Goal: Task Accomplishment & Management: Manage account settings

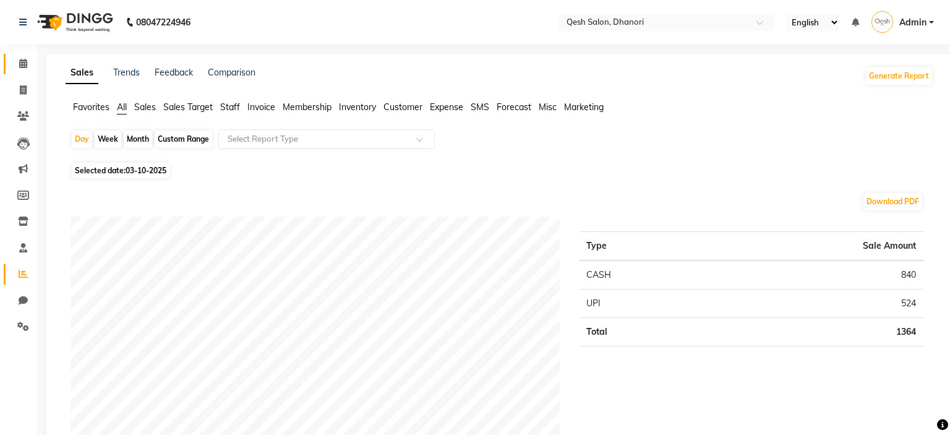
click at [28, 63] on span at bounding box center [23, 64] width 22 height 14
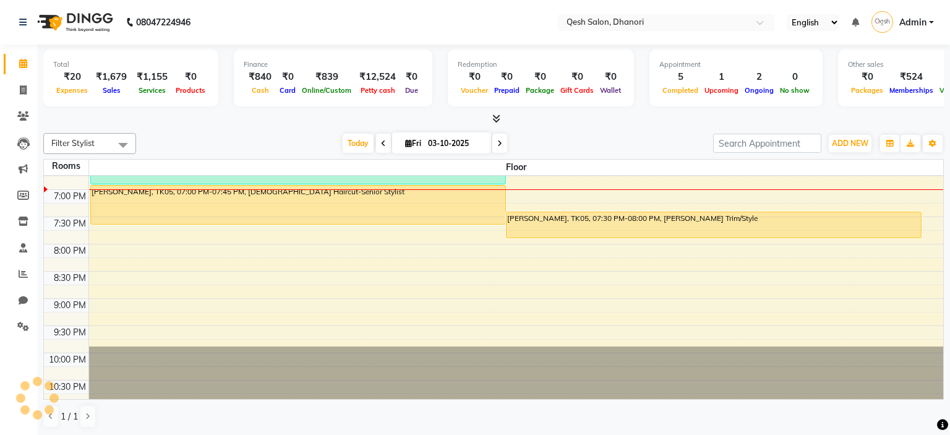
scroll to position [400, 0]
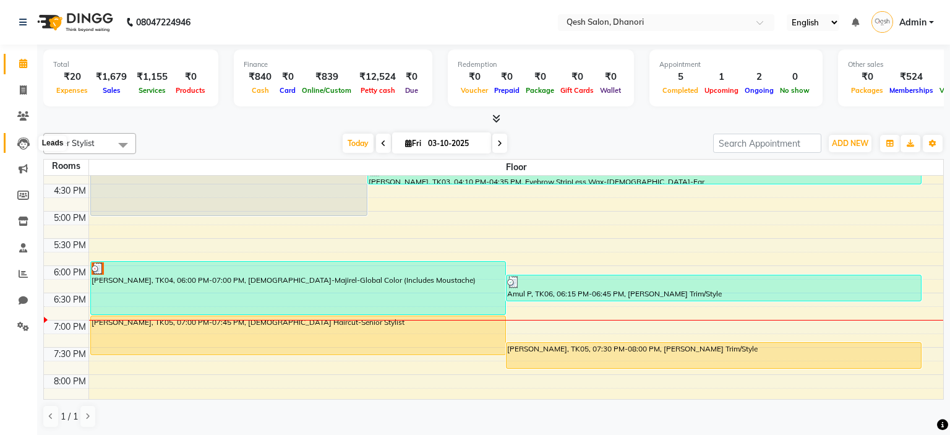
click at [19, 143] on icon at bounding box center [23, 143] width 12 height 12
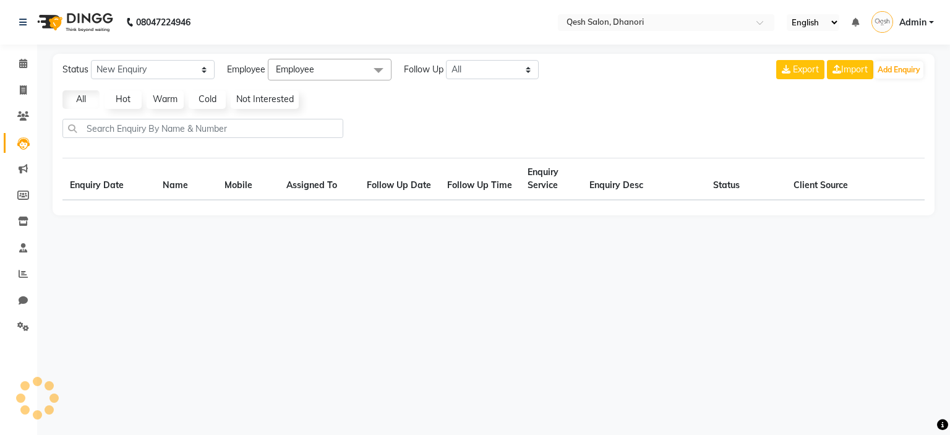
select select "10"
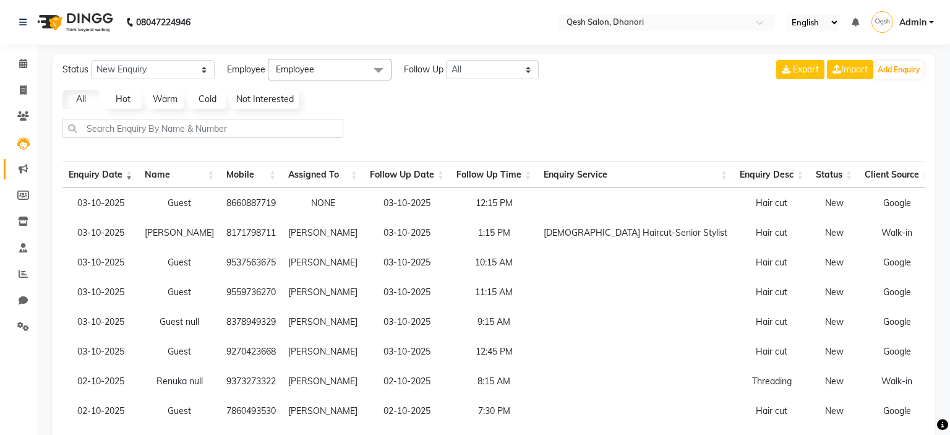
click at [23, 177] on link "Marketing" at bounding box center [19, 169] width 30 height 20
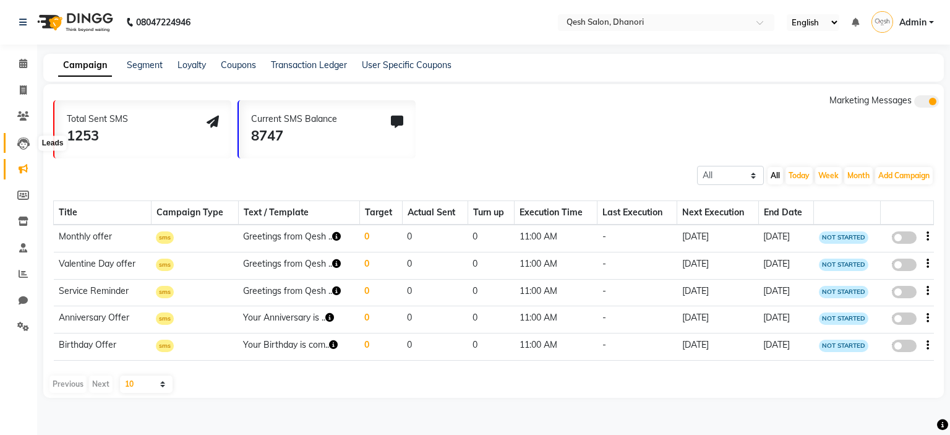
click at [27, 142] on icon at bounding box center [23, 143] width 12 height 12
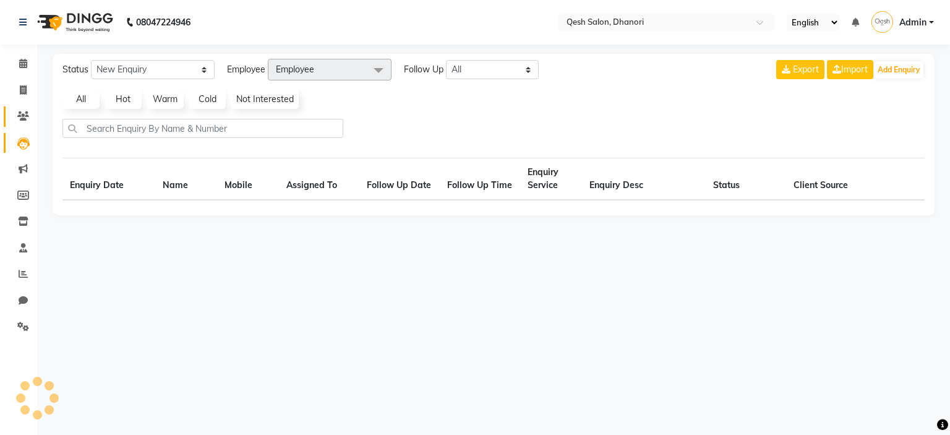
select select "10"
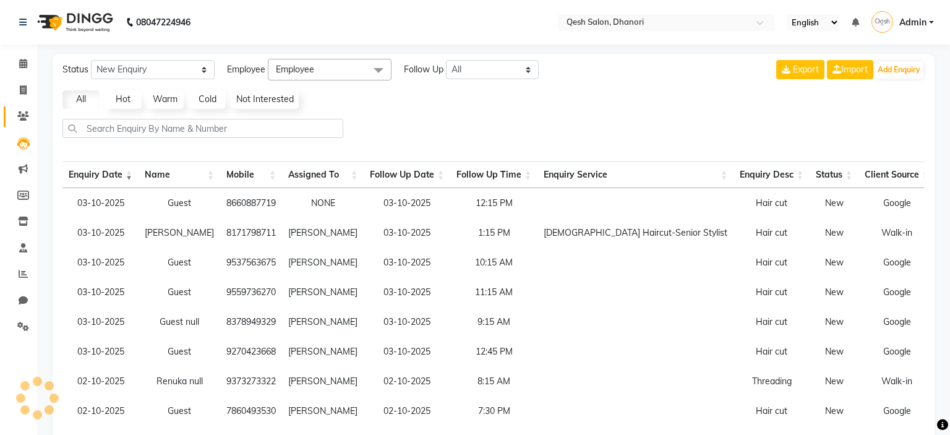
click at [14, 115] on span at bounding box center [23, 116] width 22 height 14
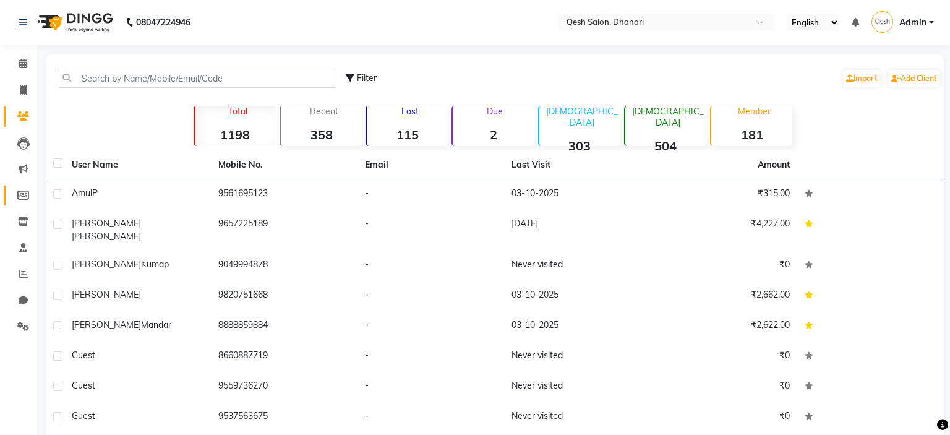
click at [19, 194] on icon at bounding box center [23, 195] width 12 height 9
select select
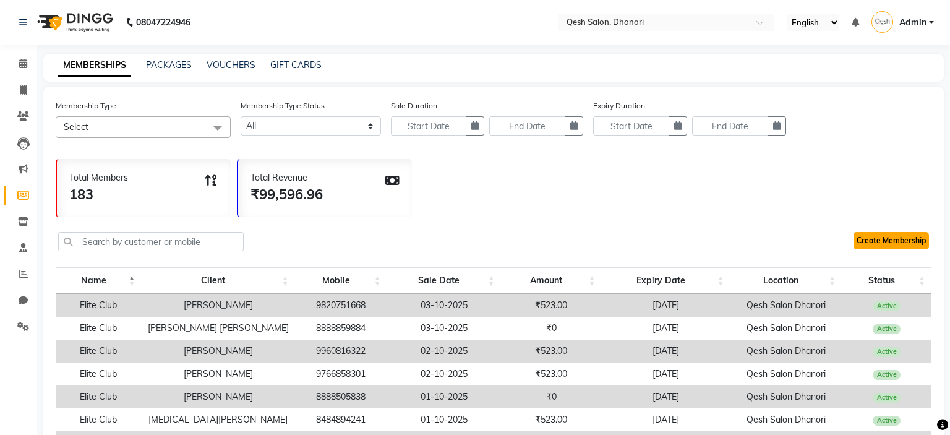
click at [895, 237] on link "Create Membership" at bounding box center [891, 240] width 75 height 17
click at [15, 66] on span at bounding box center [23, 64] width 22 height 14
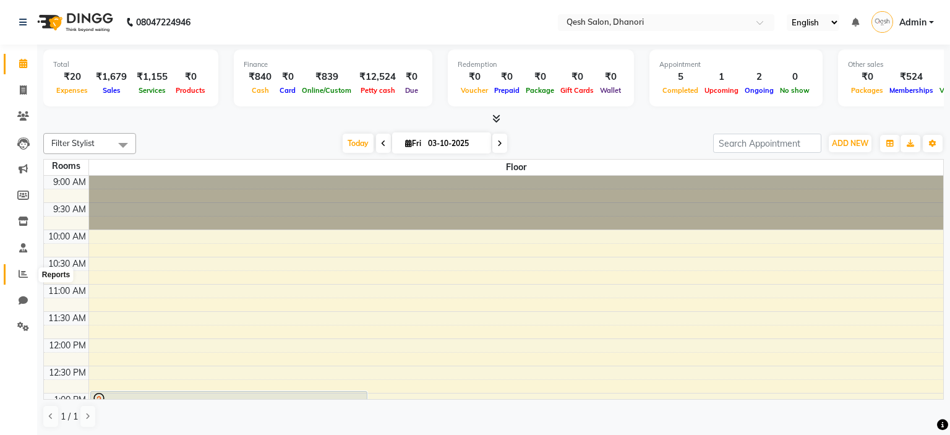
click at [25, 274] on icon at bounding box center [23, 273] width 9 height 9
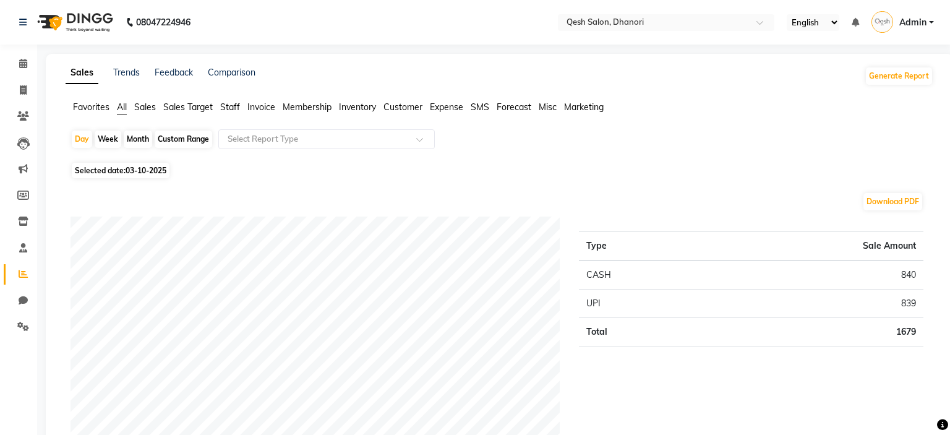
click at [1, 69] on li "Calendar" at bounding box center [18, 64] width 37 height 27
click at [24, 68] on icon at bounding box center [23, 63] width 8 height 9
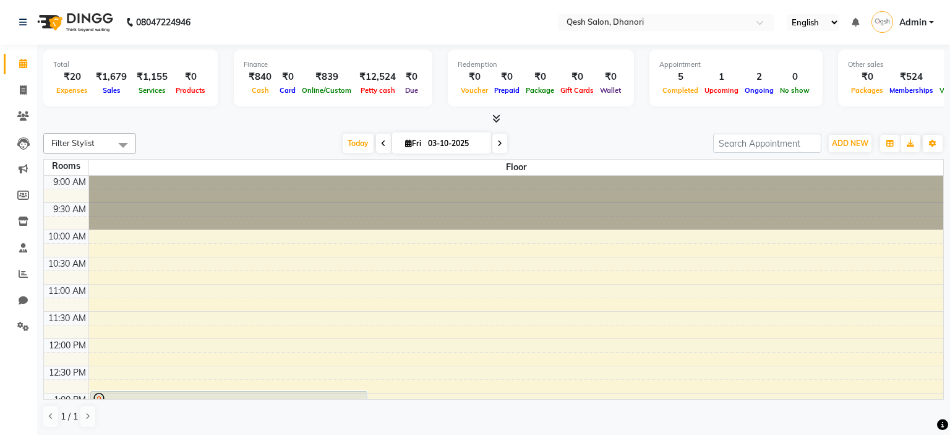
click at [213, 130] on div "Filter Stylist Select All Gagandeep Arora Harry Siril Anthony Salon Sunil Kisan…" at bounding box center [493, 280] width 901 height 305
click at [24, 273] on icon at bounding box center [23, 273] width 9 height 9
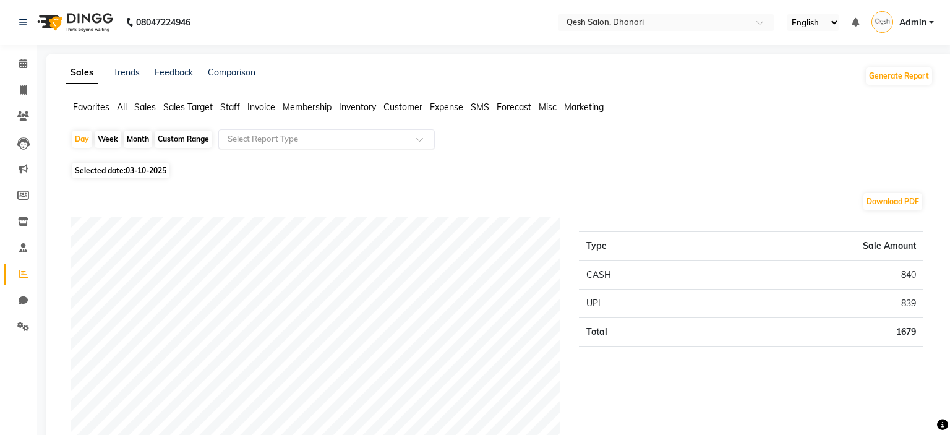
click at [333, 137] on input "text" at bounding box center [314, 139] width 178 height 12
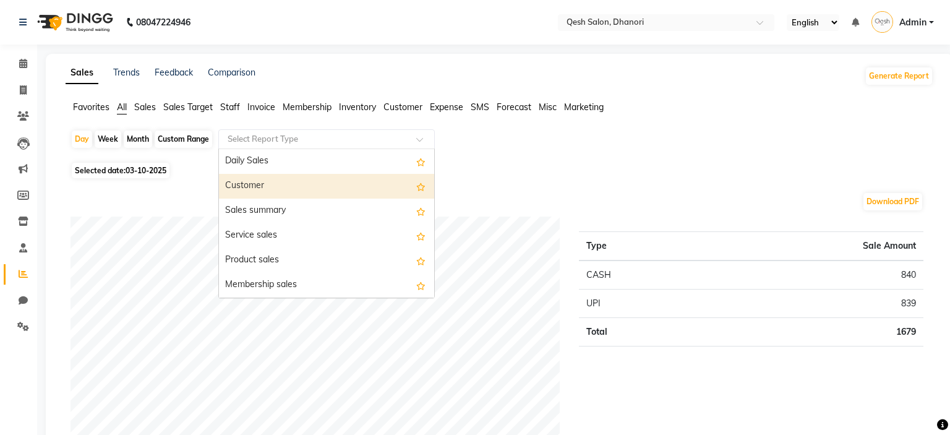
click at [136, 143] on div "Month" at bounding box center [138, 139] width 28 height 17
select select "10"
select select "2025"
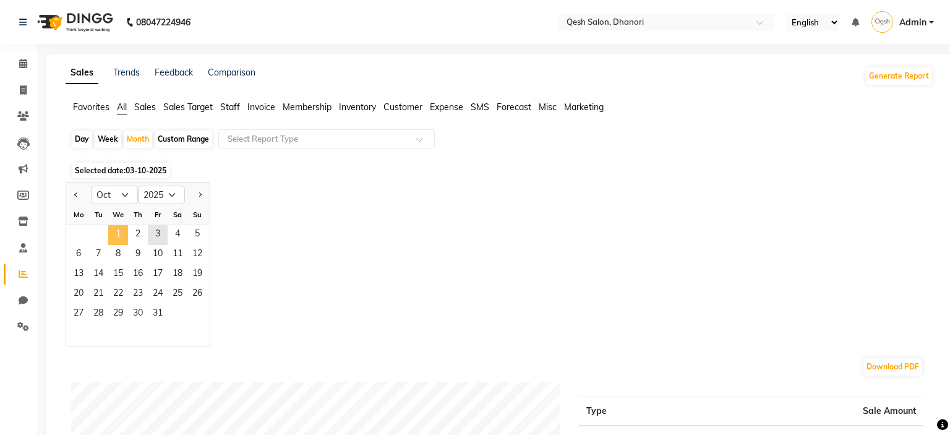
click at [120, 234] on span "1" at bounding box center [118, 235] width 20 height 20
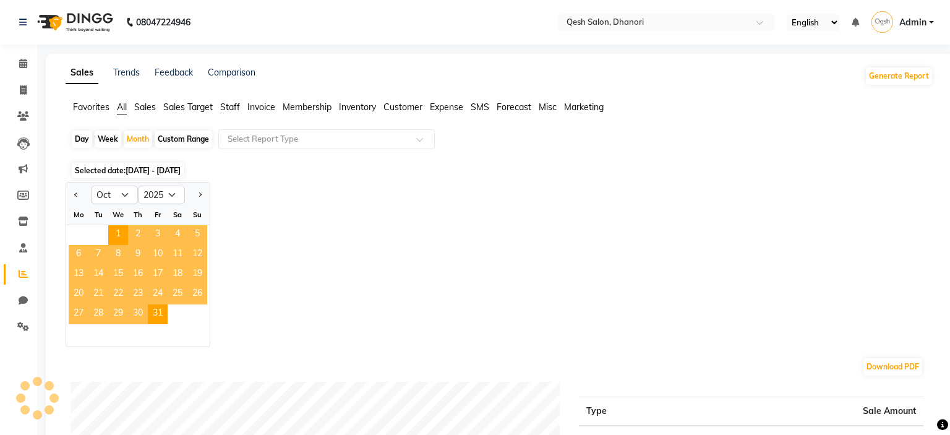
click at [746, 148] on div "Day Week Month Custom Range Select Report Type" at bounding box center [500, 144] width 858 height 30
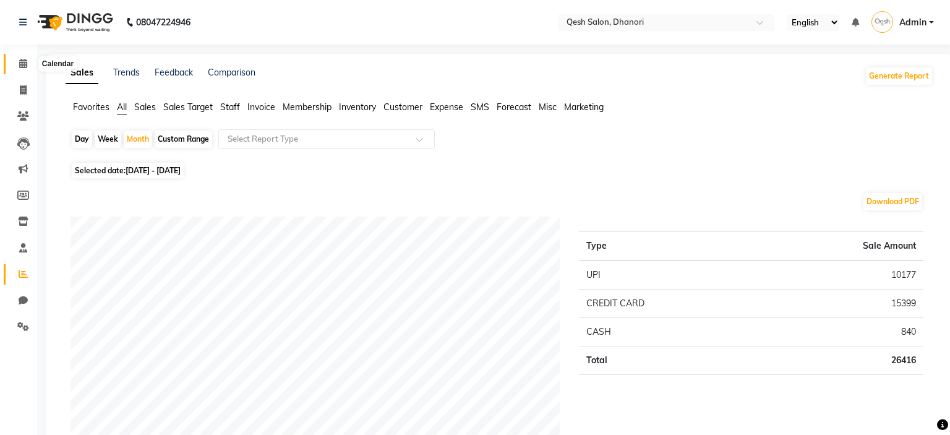
click at [16, 69] on span at bounding box center [23, 64] width 22 height 14
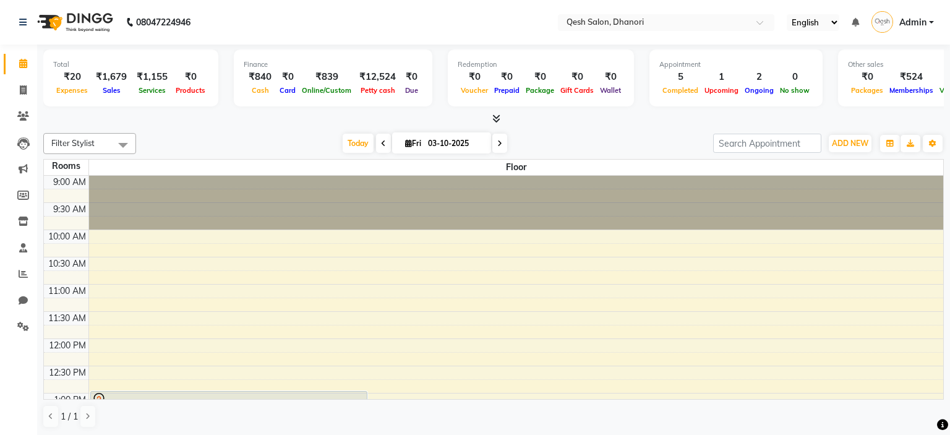
click at [244, 119] on div at bounding box center [493, 119] width 901 height 13
click at [20, 275] on icon at bounding box center [23, 273] width 9 height 9
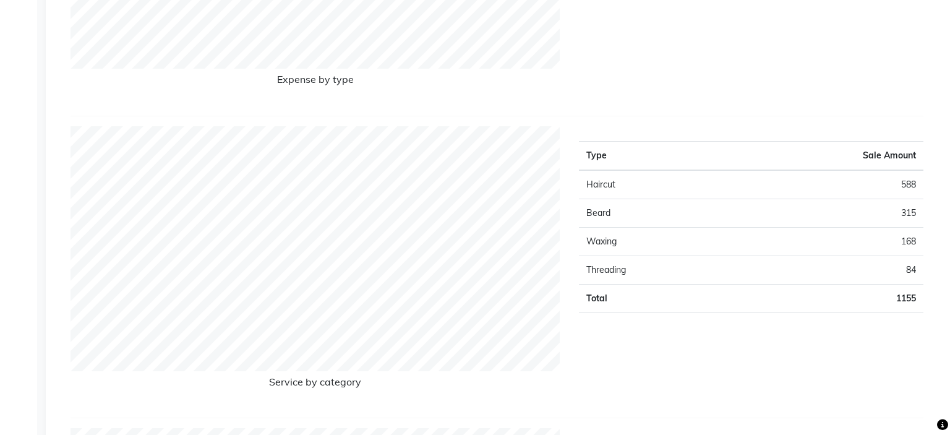
scroll to position [1372, 0]
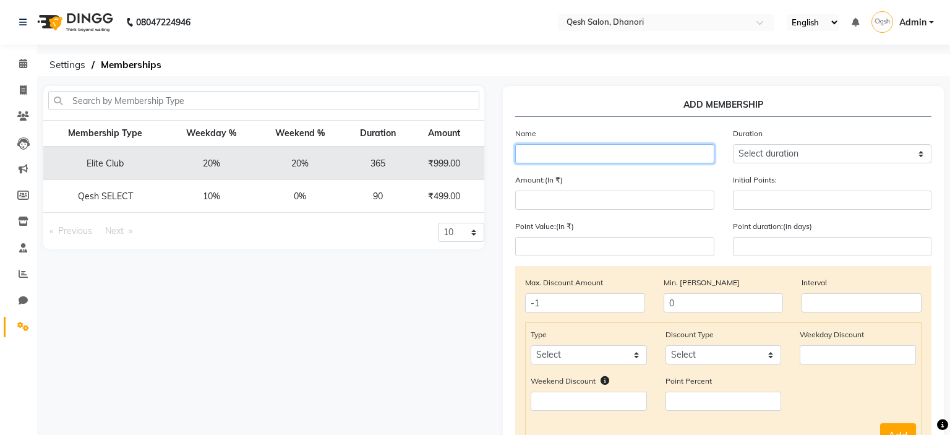
click at [577, 152] on input "text" at bounding box center [614, 153] width 199 height 19
type input "Friends & Family -20"
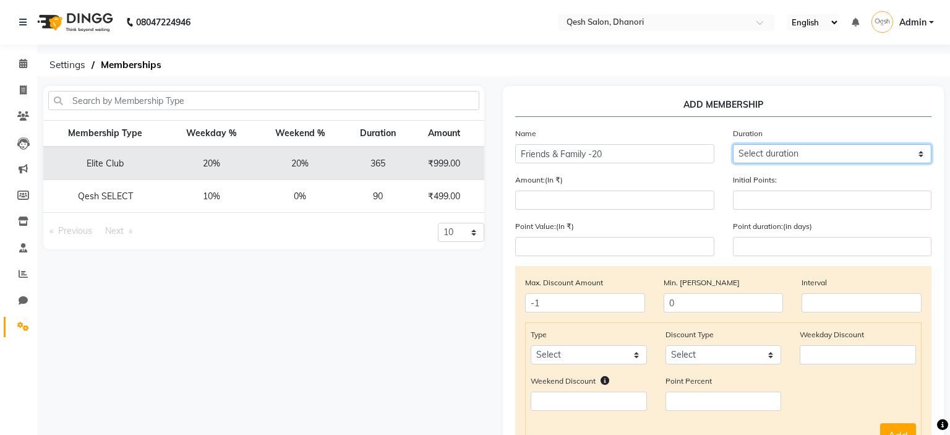
select select "22: 1825"
click option "5 Years" at bounding box center [0, 0] width 0 height 0
type input "1825"
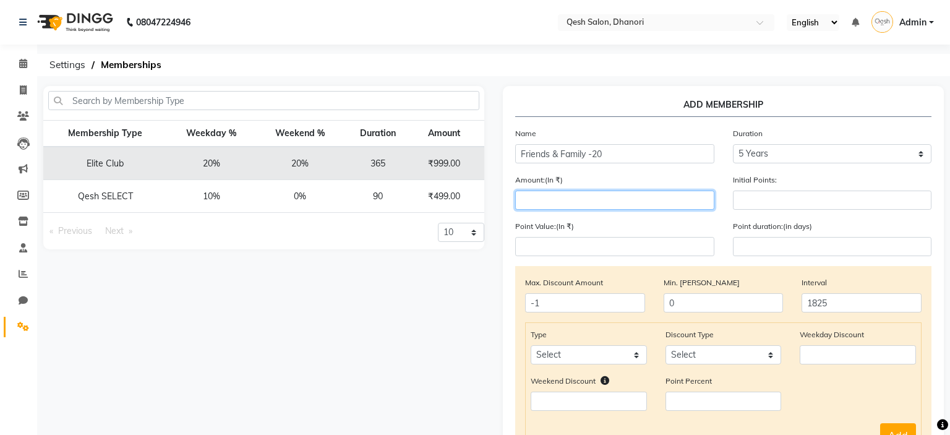
click at [661, 206] on input "number" at bounding box center [614, 200] width 199 height 19
type input "0"
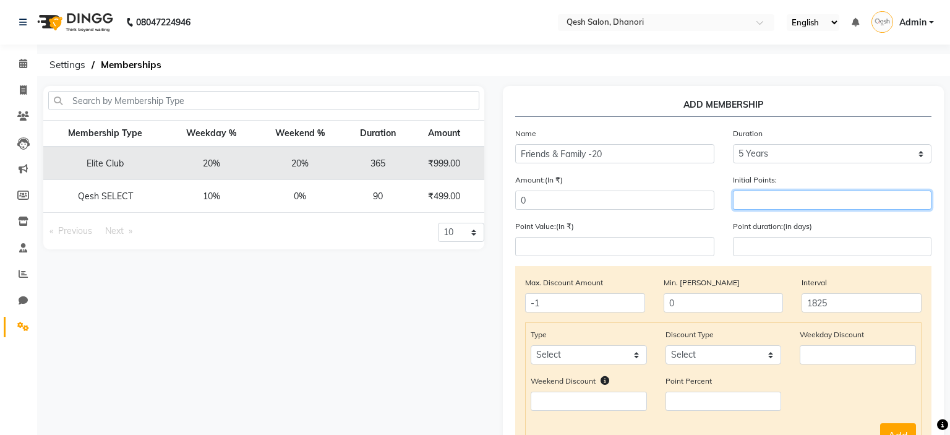
click at [846, 201] on input "number" at bounding box center [832, 200] width 199 height 19
type input "0"
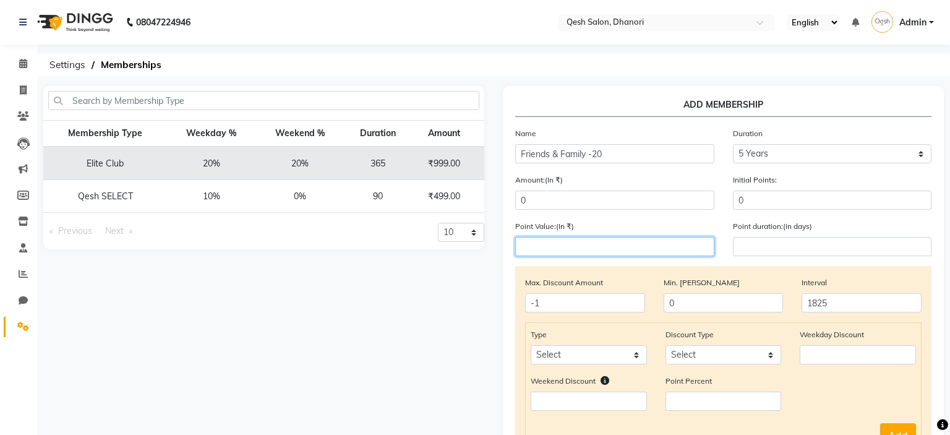
click at [633, 247] on input "number" at bounding box center [614, 246] width 199 height 19
type input "0"
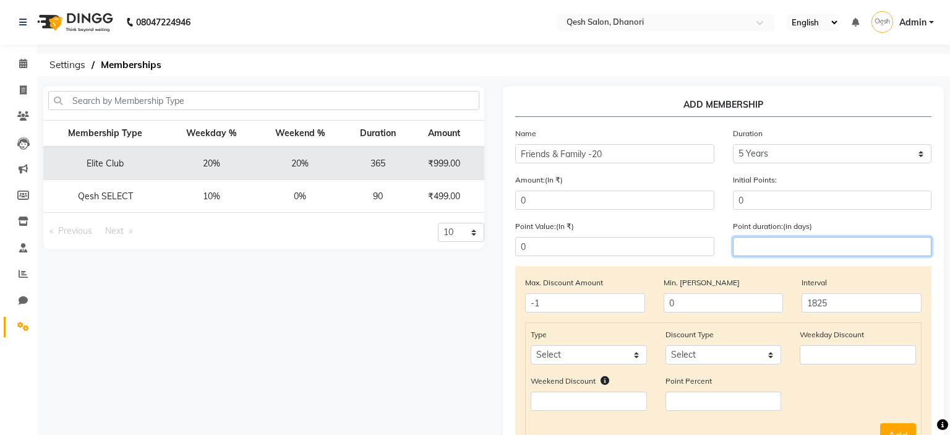
click at [856, 246] on input "number" at bounding box center [832, 246] width 199 height 19
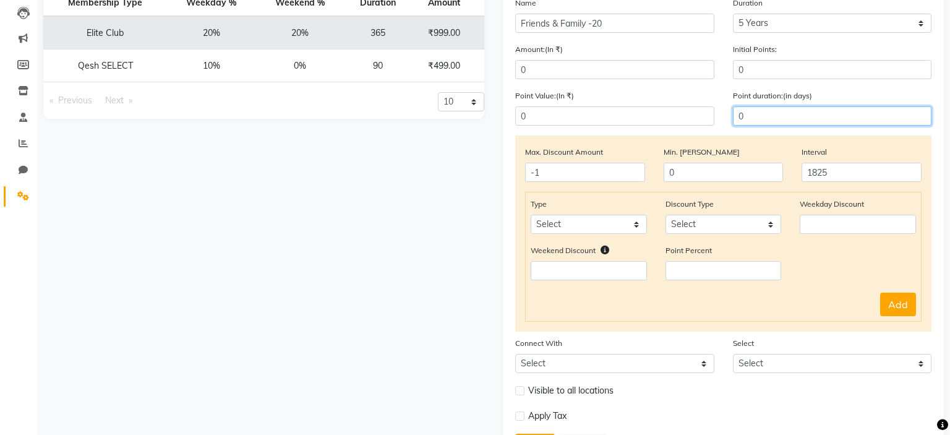
type input "0"
click at [645, 134] on div "Point Value:(In ₹) 0 Point duration:(in days) 0" at bounding box center [723, 112] width 435 height 46
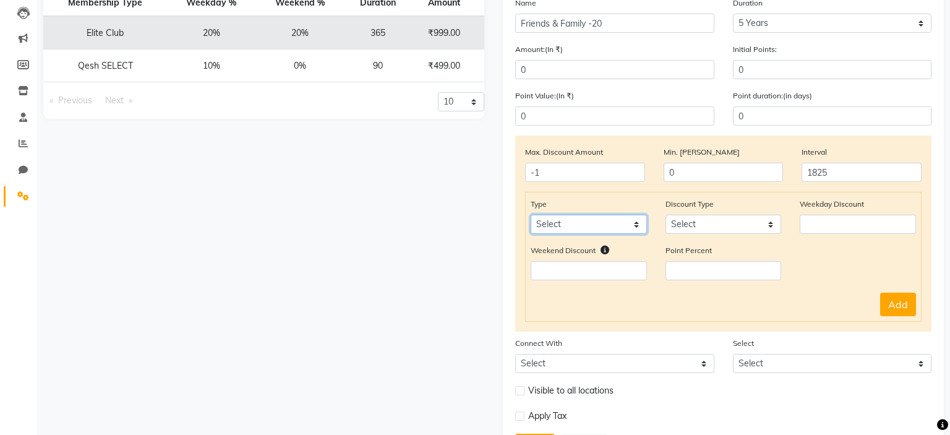
click at [531, 215] on select "Select Service Product Package Prepaid Voucher" at bounding box center [589, 224] width 116 height 19
select select "service"
click option "Service" at bounding box center [0, 0] width 0 height 0
click at [666, 215] on select "Select Percent Flat" at bounding box center [724, 224] width 116 height 19
select select "Percent"
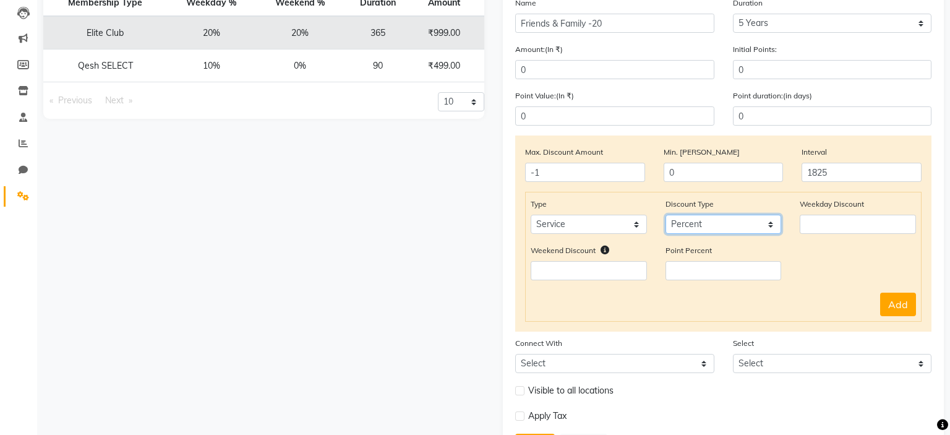
click option "Percent" at bounding box center [0, 0] width 0 height 0
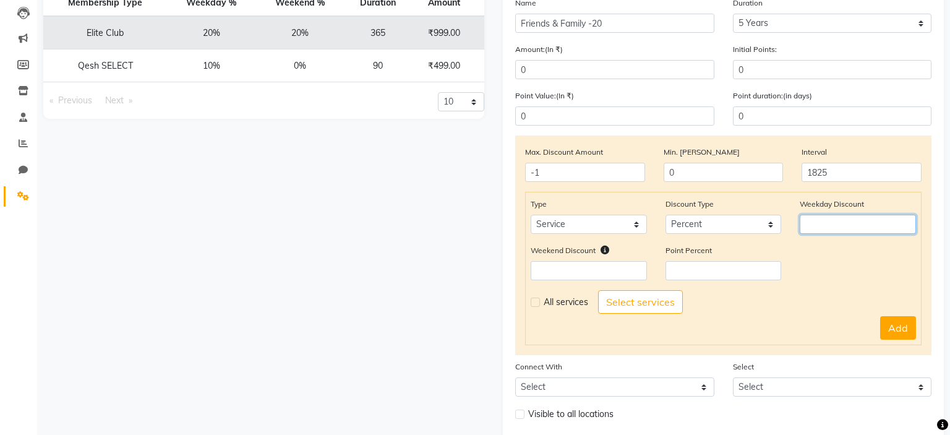
click at [849, 225] on input "number" at bounding box center [858, 224] width 116 height 19
drag, startPoint x: 852, startPoint y: 228, endPoint x: 698, endPoint y: 233, distance: 154.1
click at [800, 233] on input "10" at bounding box center [858, 224] width 116 height 19
type input "20"
click at [590, 270] on input "number" at bounding box center [589, 270] width 116 height 19
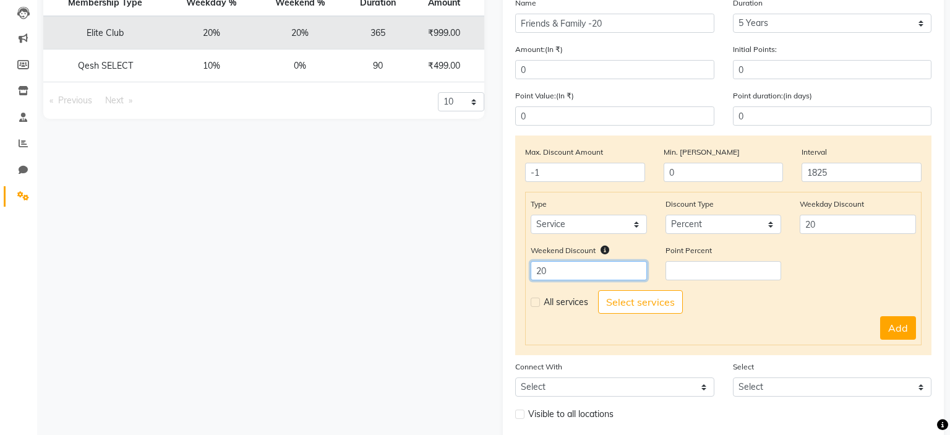
type input "20"
click at [728, 272] on input "number" at bounding box center [724, 270] width 116 height 19
click at [536, 304] on label at bounding box center [535, 302] width 9 height 9
click at [536, 304] on input "checkbox" at bounding box center [535, 302] width 8 height 8
checkbox input "true"
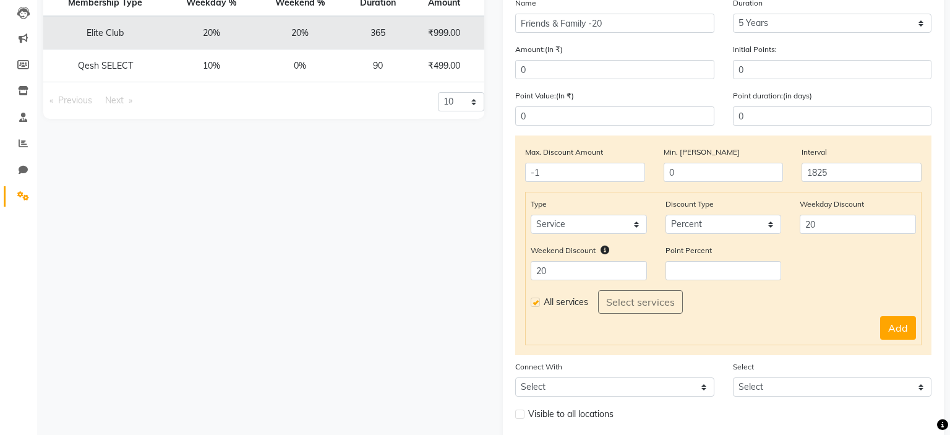
scroll to position [218, 0]
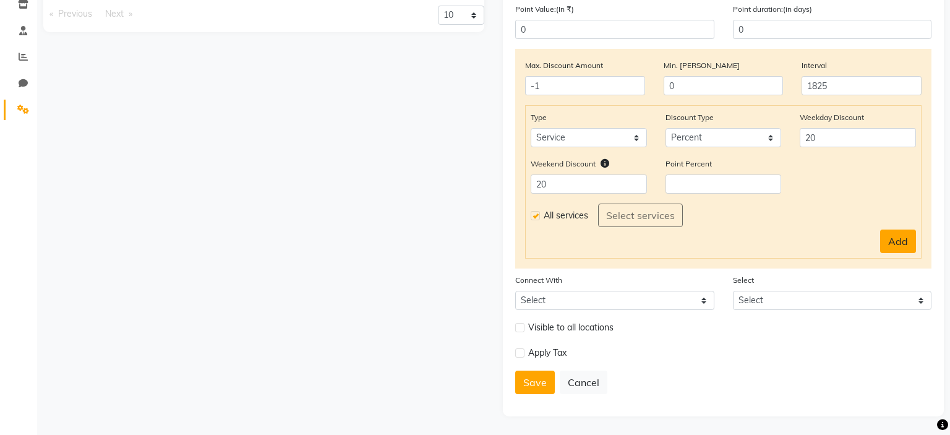
click at [904, 239] on button "Add" at bounding box center [898, 242] width 36 height 24
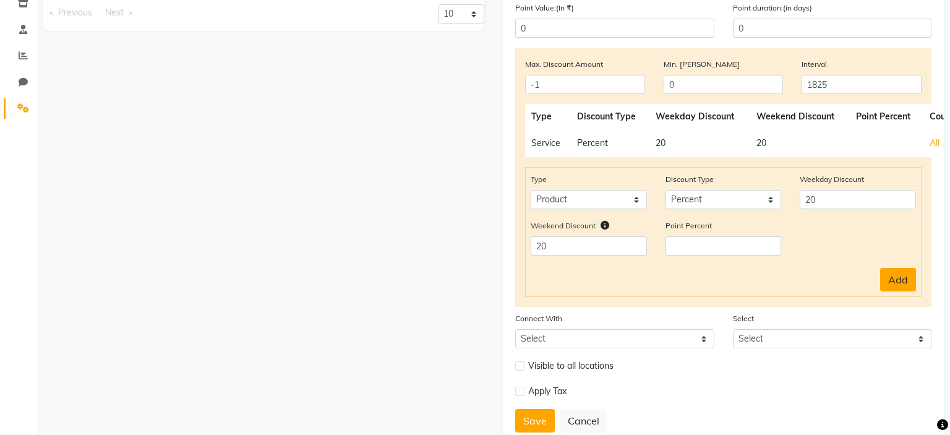
select select
click at [531, 190] on select "Select Product Package Prepaid Voucher" at bounding box center [589, 199] width 116 height 19
select select "product"
click option "Product" at bounding box center [0, 0] width 0 height 0
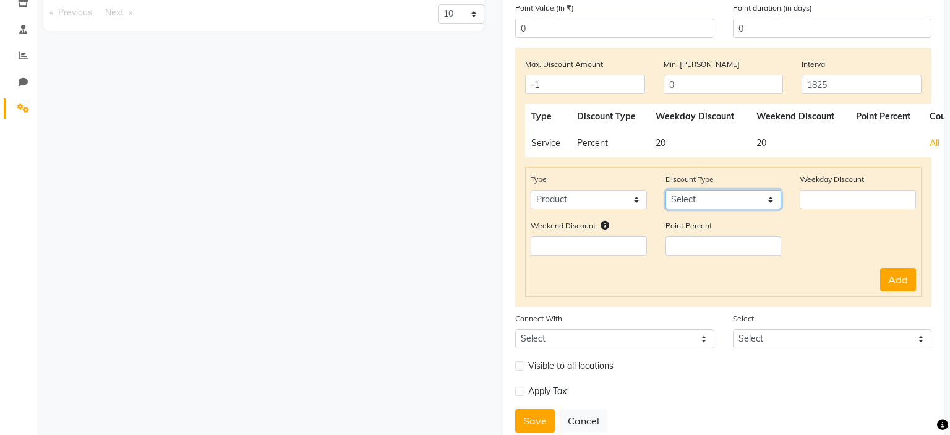
click at [666, 190] on select "Select Percent Flat" at bounding box center [724, 199] width 116 height 19
select select "Percent"
click option "Percent" at bounding box center [0, 0] width 0 height 0
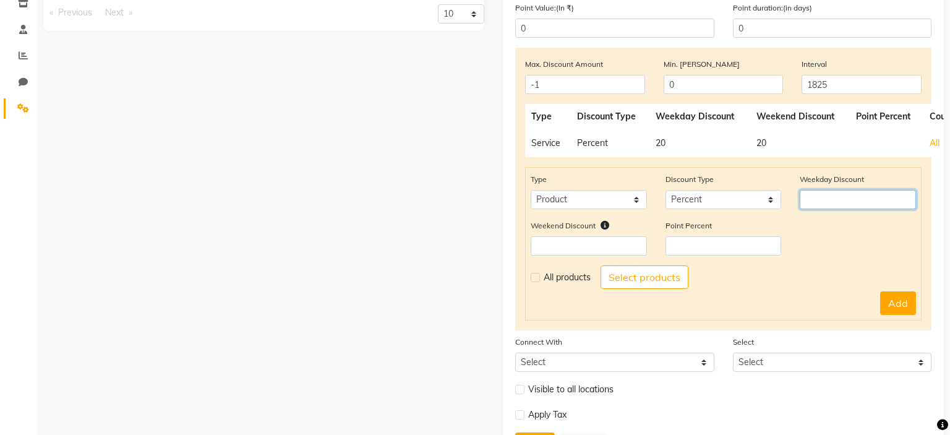
click at [831, 204] on input "number" at bounding box center [858, 199] width 116 height 19
type input "10"
click at [582, 251] on input "number" at bounding box center [589, 245] width 116 height 19
type input "10"
click at [705, 247] on input "number" at bounding box center [724, 245] width 116 height 19
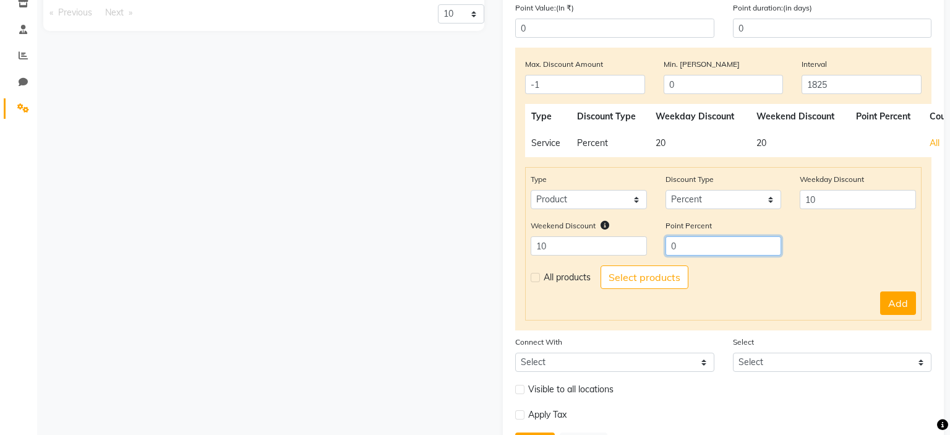
type input "0"
click at [539, 278] on label at bounding box center [535, 277] width 9 height 9
click at [539, 278] on input "checkbox" at bounding box center [535, 277] width 8 height 8
checkbox input "true"
click at [904, 303] on button "Add" at bounding box center [898, 303] width 36 height 24
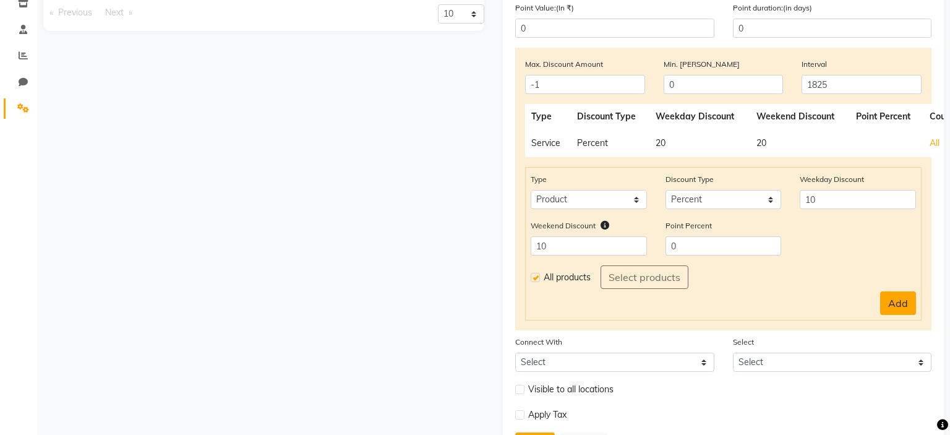
select select
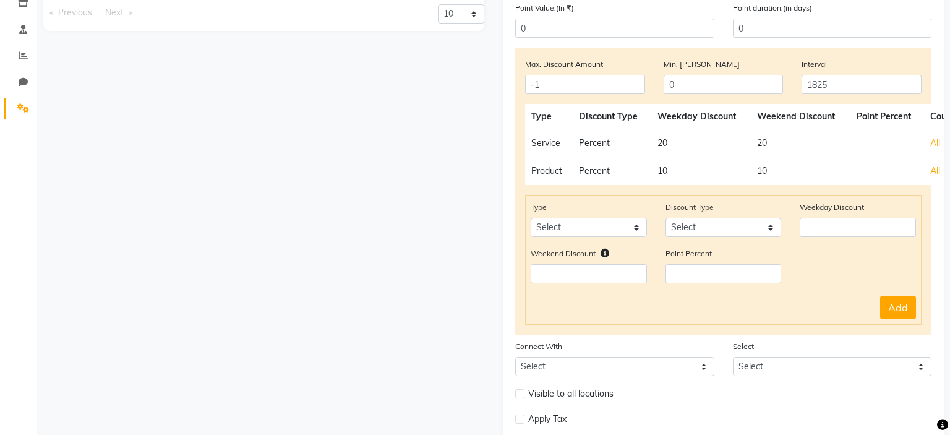
scroll to position [286, 0]
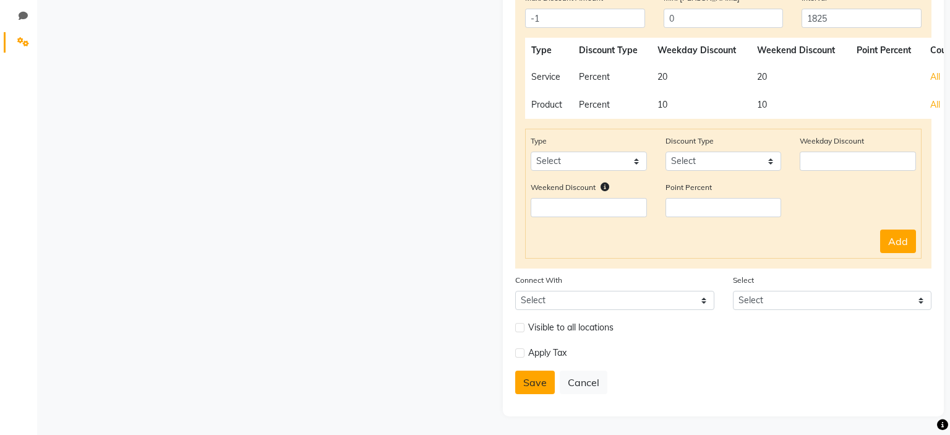
click at [541, 385] on button "Save" at bounding box center [535, 383] width 40 height 24
select select
type input "0"
select select
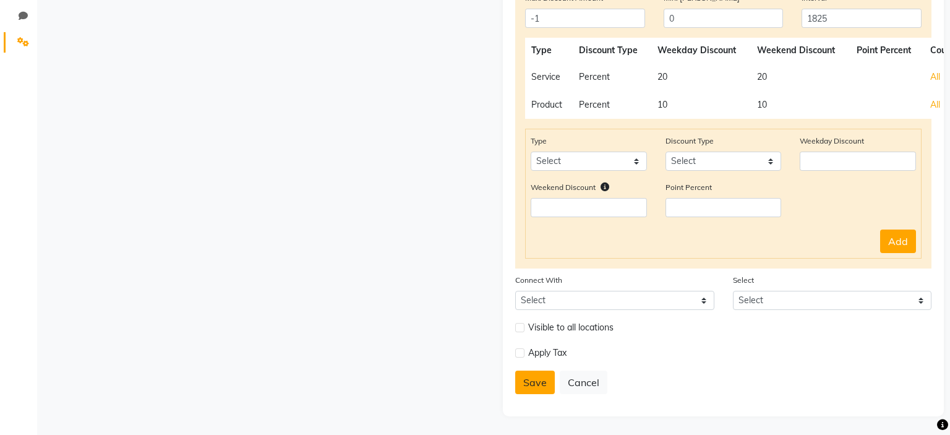
checkbox input "false"
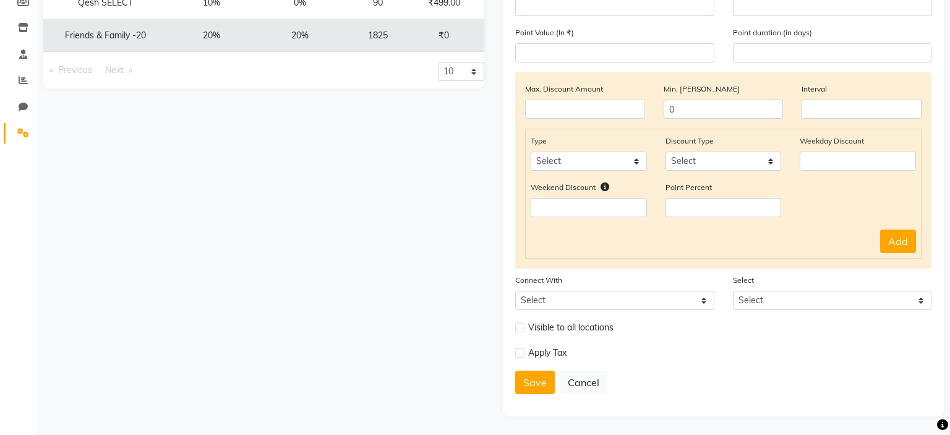
scroll to position [0, 0]
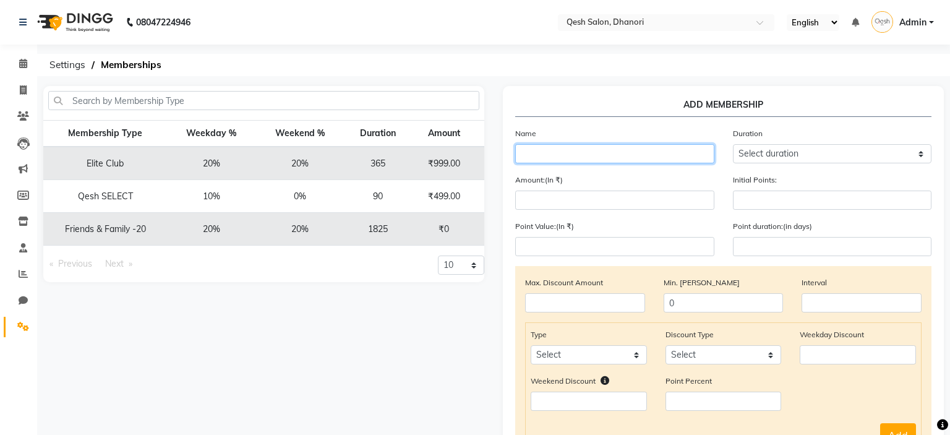
click at [601, 150] on input "text" at bounding box center [614, 153] width 199 height 19
type input "Community Ambassadors"
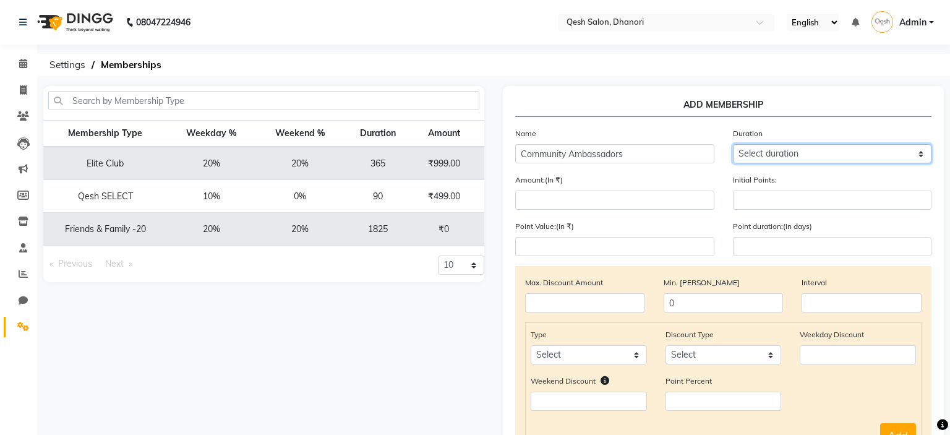
click at [733, 144] on select "Select duration Week Half-month Month Year Life Time 4 Months 8 Months 6 Months…" at bounding box center [832, 153] width 199 height 19
select select "22: 1825"
click option "5 Years" at bounding box center [0, 0] width 0 height 0
type input "1825"
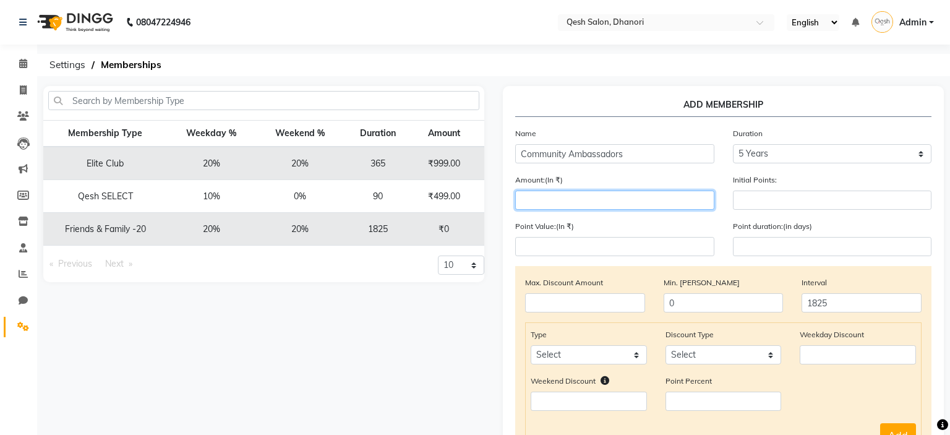
click at [646, 206] on input "number" at bounding box center [614, 200] width 199 height 19
type input "0"
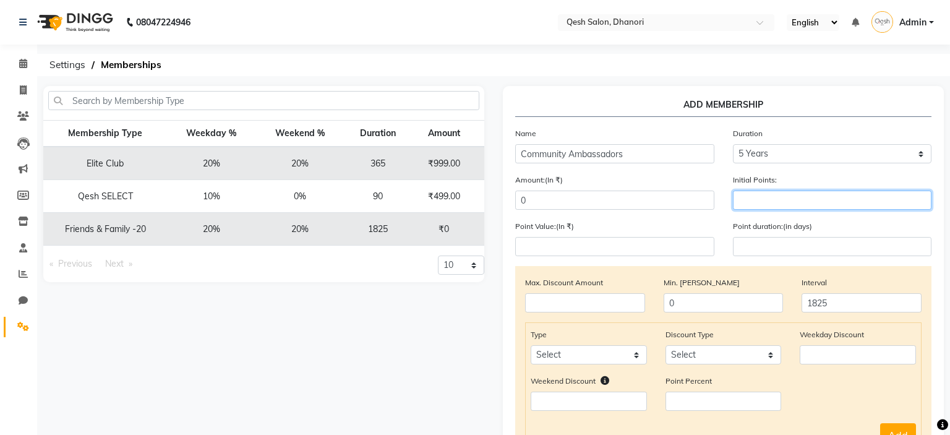
click at [818, 192] on input "number" at bounding box center [832, 200] width 199 height 19
type input "0"
click at [632, 236] on div "Point Value:(In ₹)" at bounding box center [615, 238] width 218 height 36
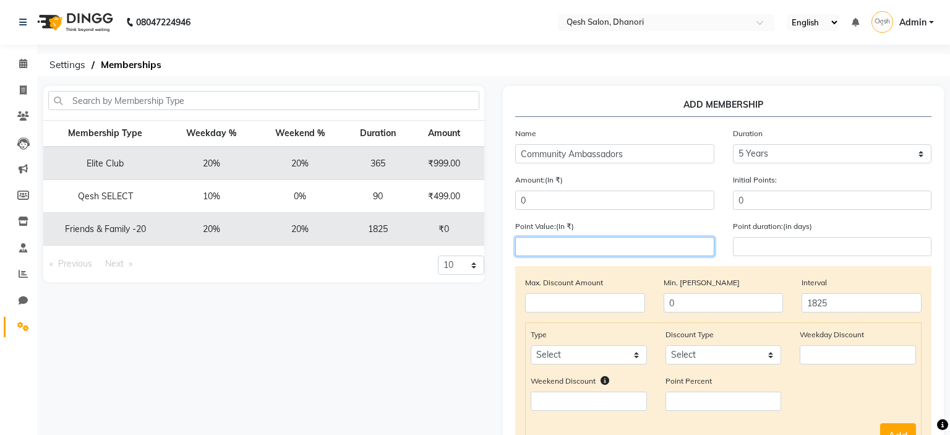
click at [625, 248] on input "number" at bounding box center [614, 246] width 199 height 19
type input "0"
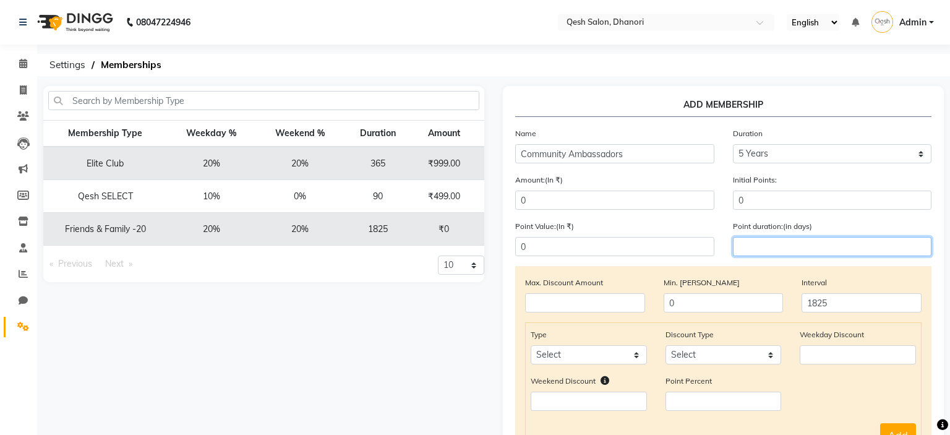
click at [835, 249] on input "number" at bounding box center [832, 246] width 199 height 19
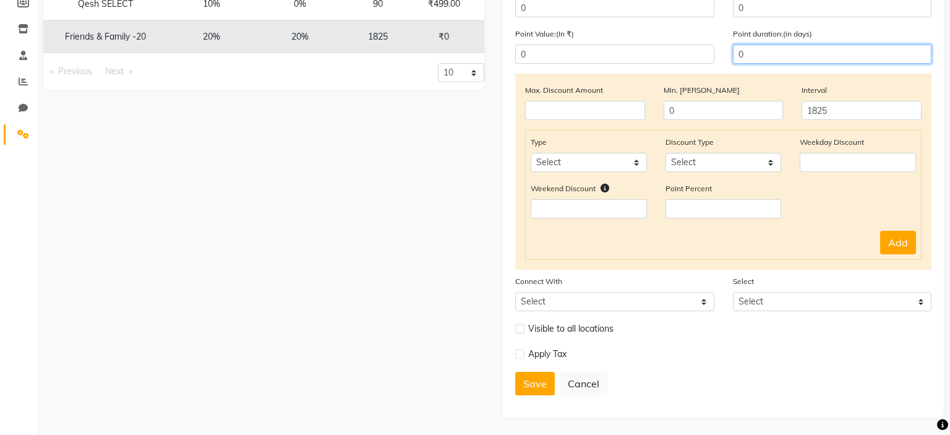
scroll to position [195, 0]
type input "0"
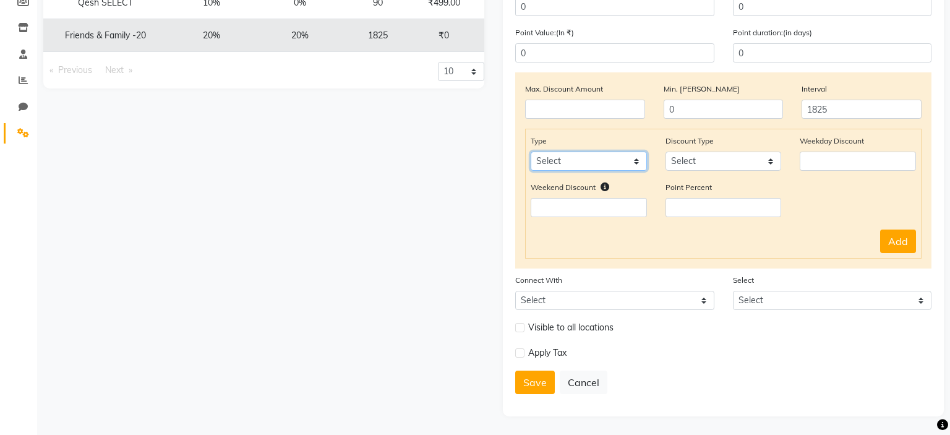
select select "service"
click option "Service" at bounding box center [0, 0] width 0 height 0
click at [666, 152] on select "Select Percent Flat" at bounding box center [724, 161] width 116 height 19
select select "Percent"
click option "Percent" at bounding box center [0, 0] width 0 height 0
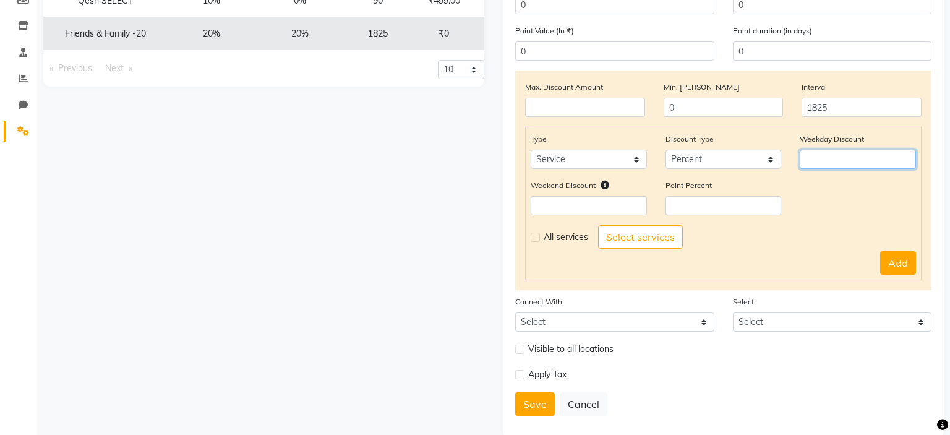
click at [848, 159] on input "number" at bounding box center [858, 159] width 116 height 19
type input "50"
click at [605, 205] on input "number" at bounding box center [589, 205] width 116 height 19
type input "25"
click at [711, 202] on input "number" at bounding box center [724, 205] width 116 height 19
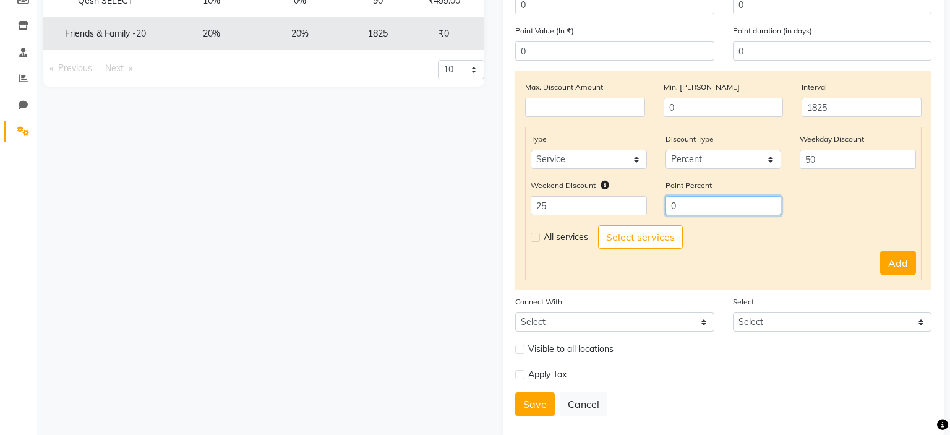
type input "0"
click at [542, 241] on div "All services" at bounding box center [564, 237] width 67 height 15
click at [543, 240] on div "All services" at bounding box center [564, 237] width 67 height 15
click at [536, 237] on label at bounding box center [535, 237] width 9 height 9
click at [536, 237] on input "checkbox" at bounding box center [535, 237] width 8 height 8
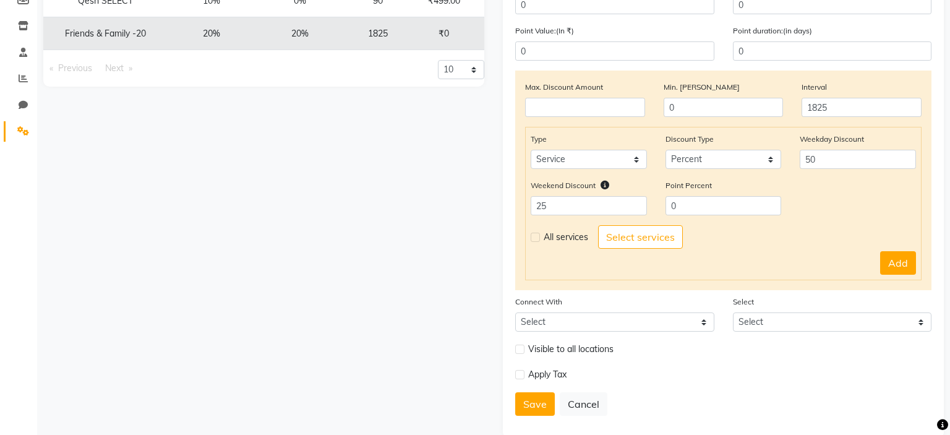
checkbox input "true"
click at [893, 267] on button "Add" at bounding box center [898, 263] width 36 height 24
select select
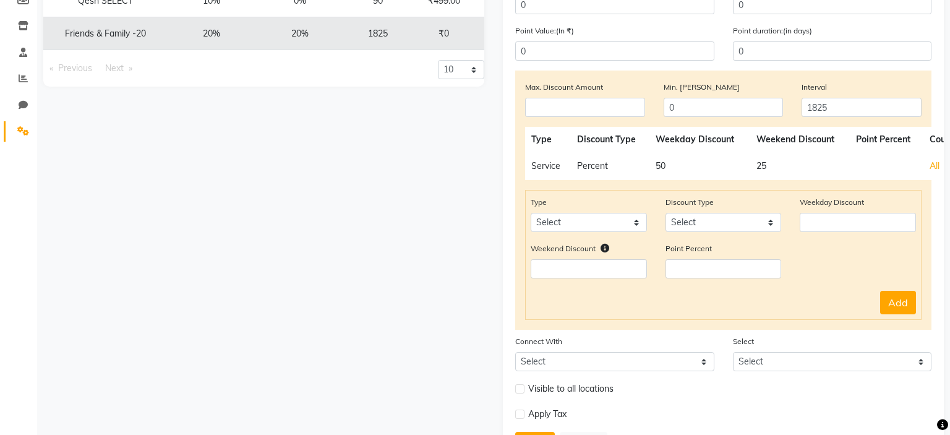
scroll to position [259, 0]
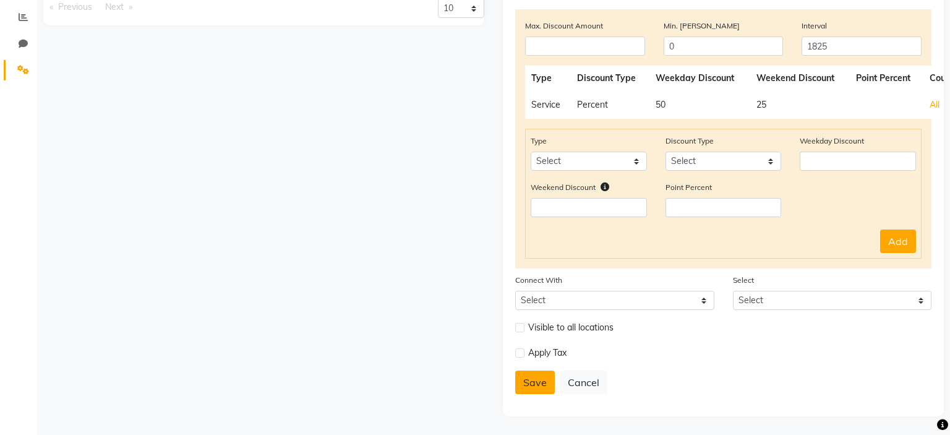
click at [528, 382] on button "Save" at bounding box center [535, 383] width 40 height 24
select select
type input "0"
select select
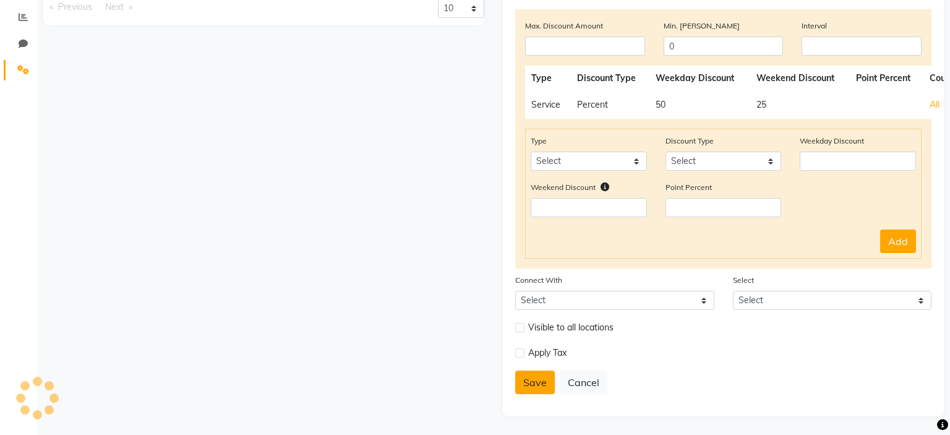
checkbox input "false"
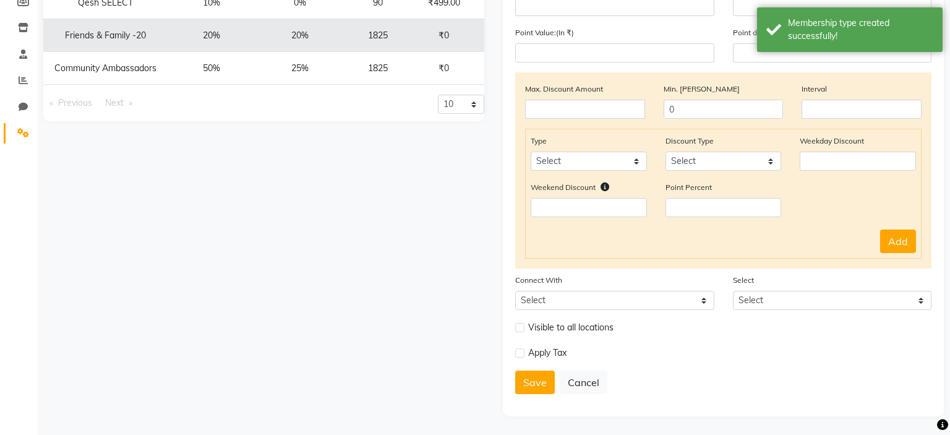
scroll to position [0, 0]
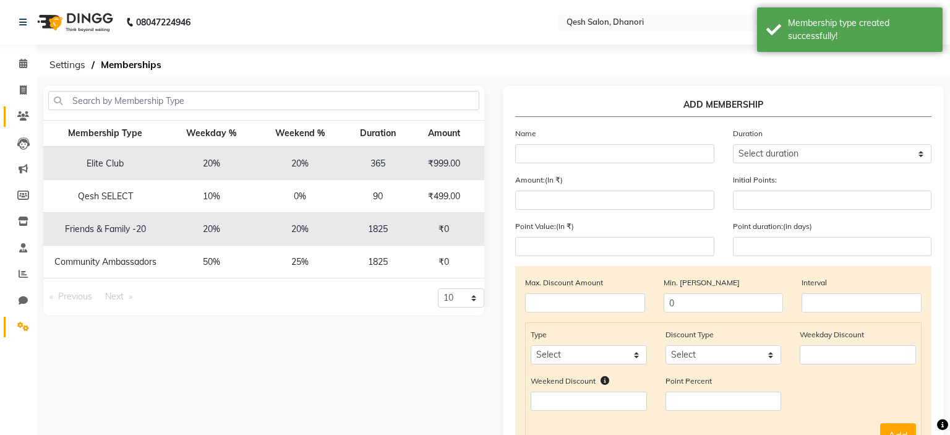
click at [21, 110] on link "Clients" at bounding box center [19, 116] width 30 height 20
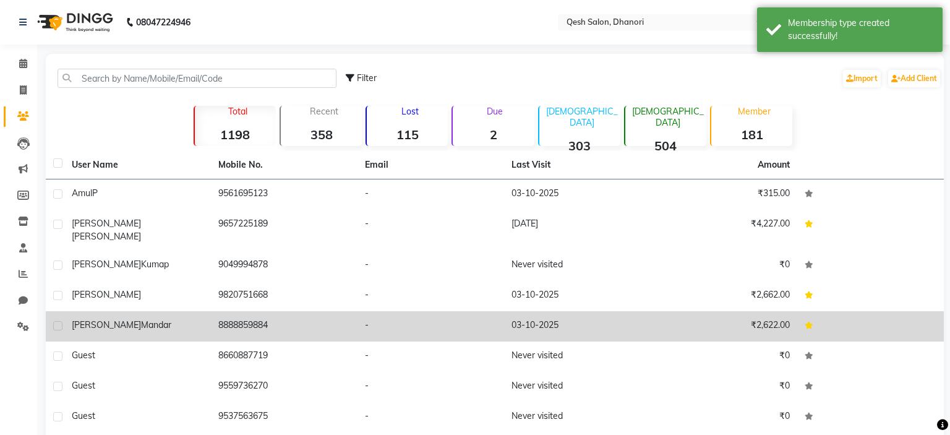
click at [175, 319] on div "[PERSON_NAME] [PERSON_NAME]" at bounding box center [138, 325] width 132 height 13
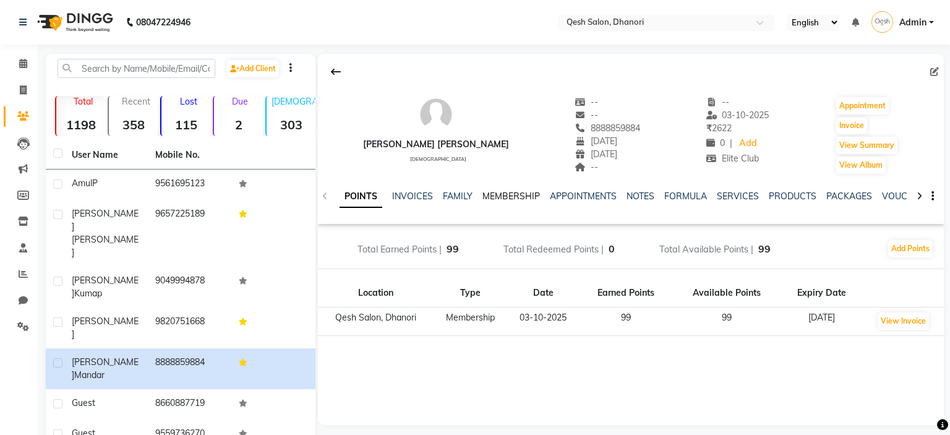
click at [507, 194] on link "MEMBERSHIP" at bounding box center [512, 196] width 58 height 11
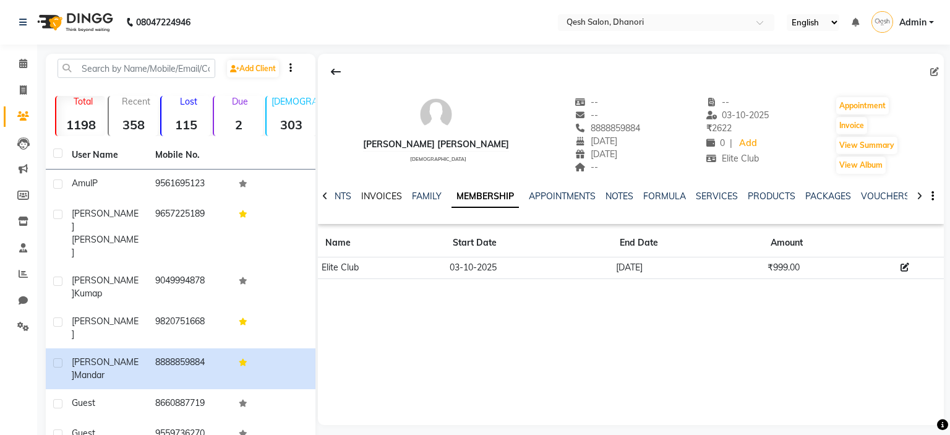
click at [372, 200] on link "INVOICES" at bounding box center [381, 196] width 41 height 11
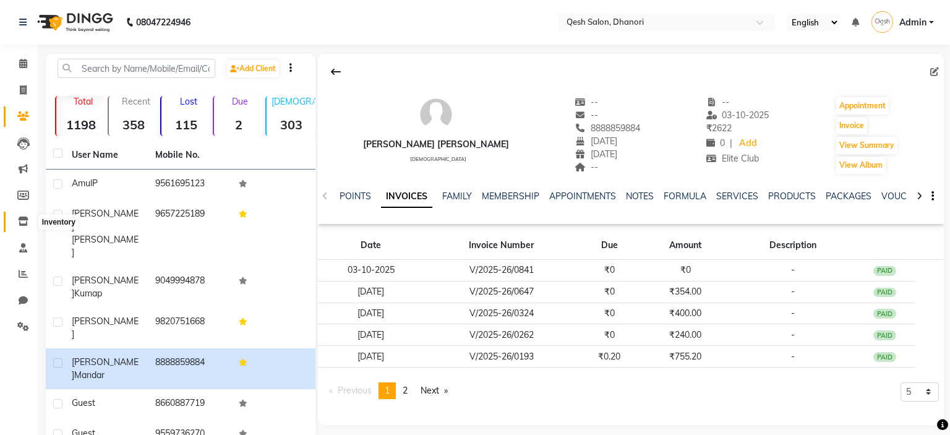
click at [16, 222] on span at bounding box center [23, 222] width 22 height 14
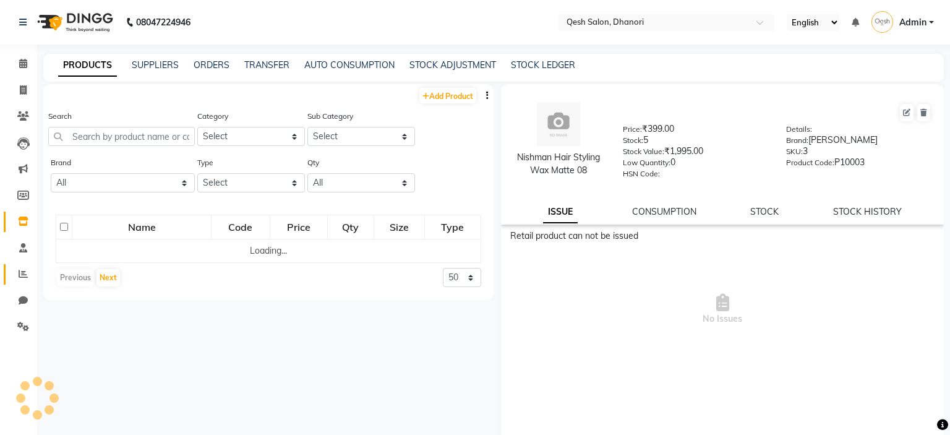
click at [6, 275] on link "Reports" at bounding box center [19, 274] width 30 height 20
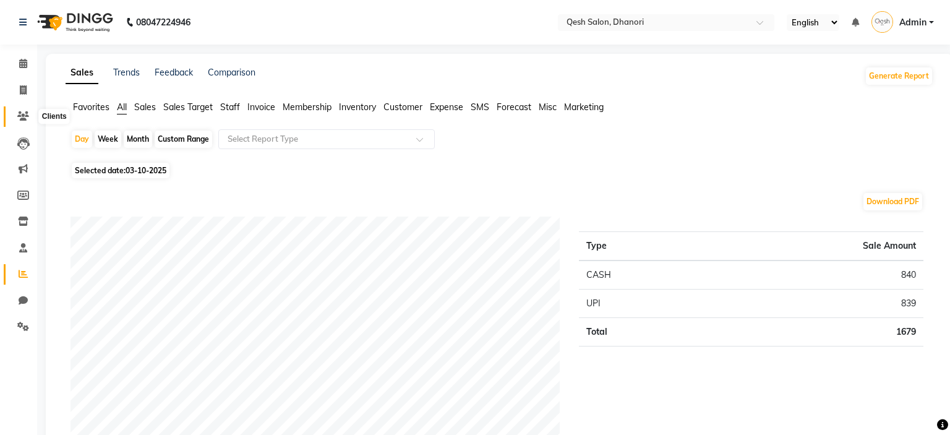
click at [20, 118] on icon at bounding box center [23, 115] width 12 height 9
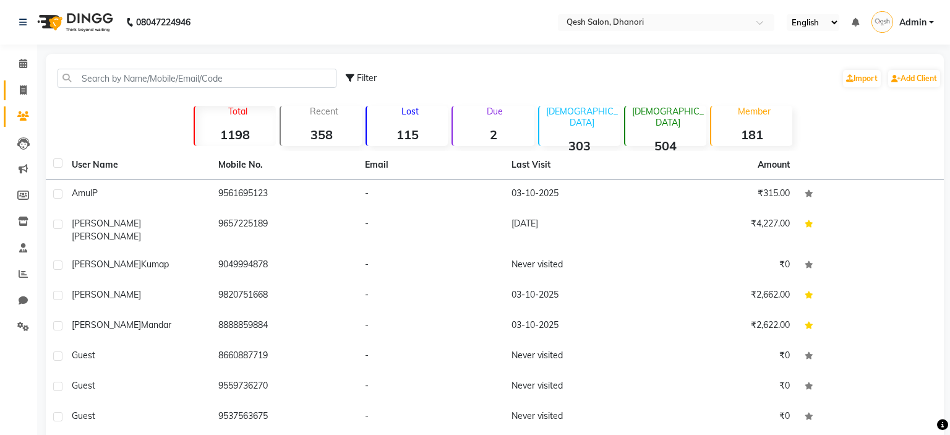
click at [24, 83] on link "Invoice" at bounding box center [19, 90] width 30 height 20
select select "service"
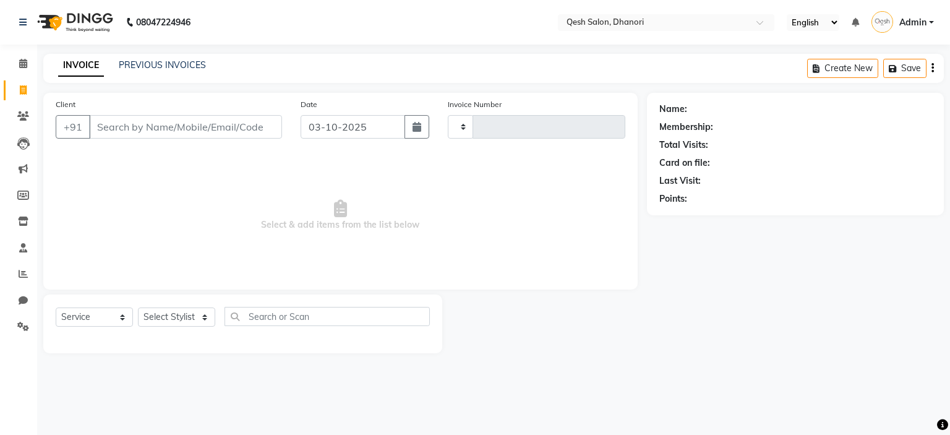
type input "0845"
select select "7641"
click at [16, 67] on span at bounding box center [23, 64] width 22 height 14
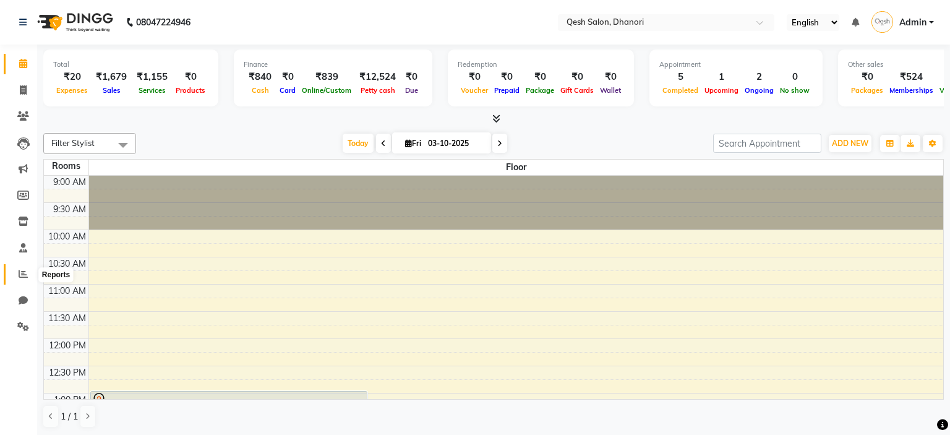
click at [17, 280] on span at bounding box center [23, 274] width 22 height 14
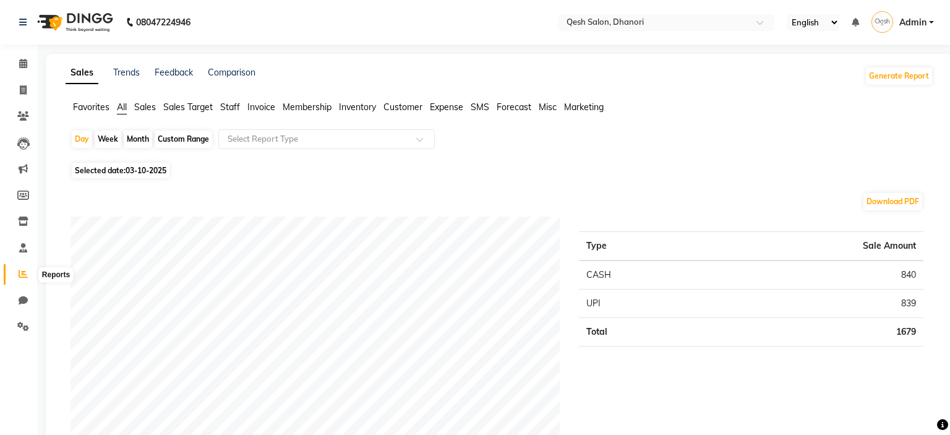
click at [15, 270] on span at bounding box center [23, 274] width 22 height 14
click at [21, 73] on link "Calendar" at bounding box center [19, 64] width 30 height 20
